Goal: Check status: Check status

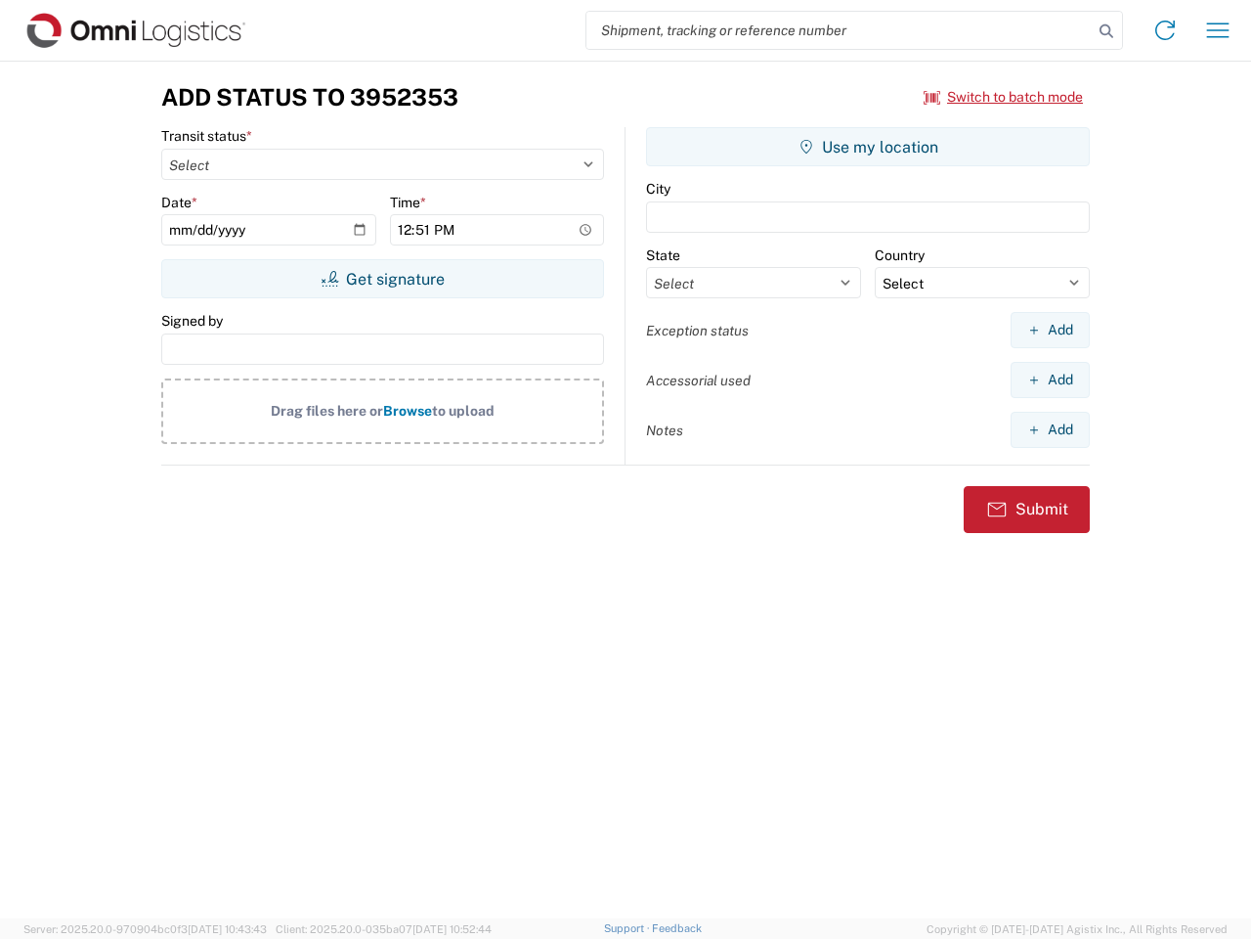
click at [840, 30] on input "search" at bounding box center [840, 30] width 506 height 37
click at [1107, 31] on icon at bounding box center [1106, 31] width 27 height 27
click at [1165, 30] on icon at bounding box center [1165, 30] width 31 height 31
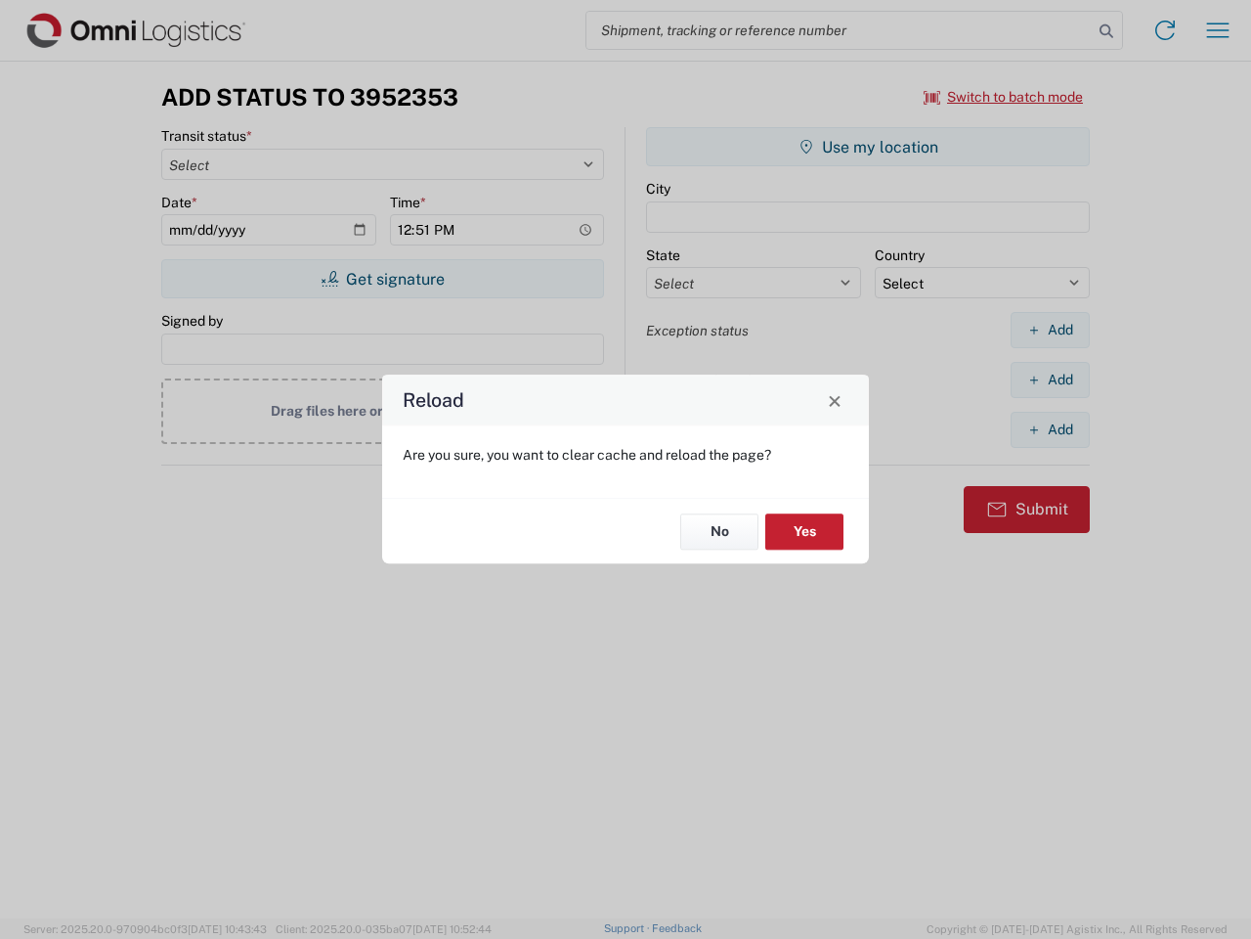
click at [1218, 30] on div "Reload Are you sure, you want to clear cache and reload the page? No Yes" at bounding box center [625, 469] width 1251 height 939
click at [1004, 97] on div "Reload Are you sure, you want to clear cache and reload the page? No Yes" at bounding box center [625, 469] width 1251 height 939
click at [382, 279] on div "Reload Are you sure, you want to clear cache and reload the page? No Yes" at bounding box center [625, 469] width 1251 height 939
click at [868, 147] on div "Reload Are you sure, you want to clear cache and reload the page? No Yes" at bounding box center [625, 469] width 1251 height 939
click at [1050, 329] on div "Reload Are you sure, you want to clear cache and reload the page? No Yes" at bounding box center [625, 469] width 1251 height 939
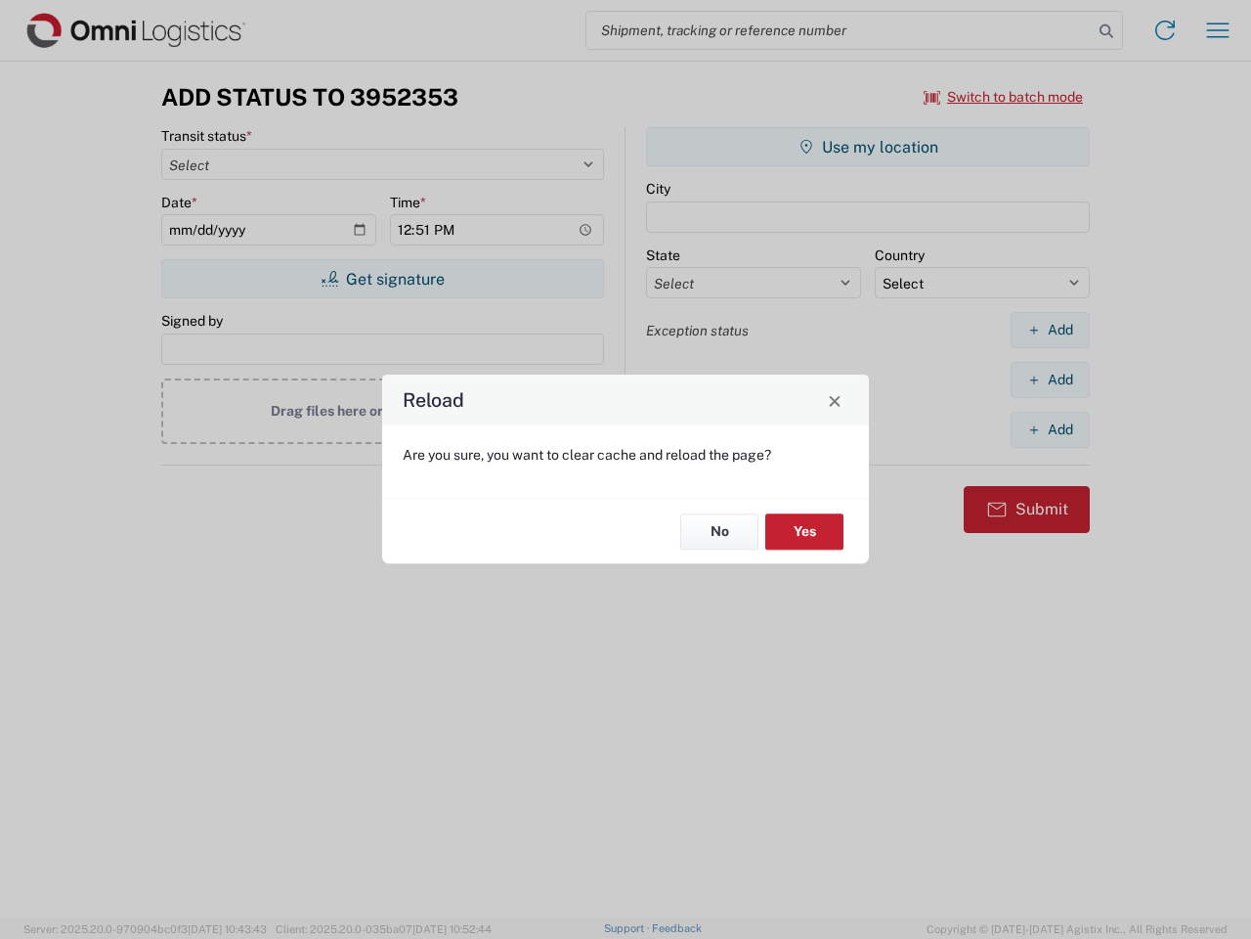
click at [1050, 379] on div "Reload Are you sure, you want to clear cache and reload the page? No Yes" at bounding box center [625, 469] width 1251 height 939
click at [1050, 429] on div "Reload Are you sure, you want to clear cache and reload the page? No Yes" at bounding box center [625, 469] width 1251 height 939
